Goal: Task Accomplishment & Management: Manage account settings

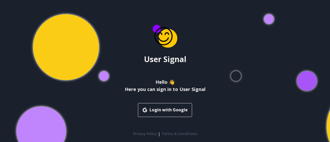
click at [167, 110] on button "Login with Google" at bounding box center [165, 110] width 54 height 14
click at [174, 111] on button "Login with Google" at bounding box center [165, 110] width 54 height 14
click at [159, 108] on button "Login with Google" at bounding box center [165, 110] width 54 height 14
click at [156, 110] on button "Login with Google" at bounding box center [165, 110] width 54 height 14
